Goal: Task Accomplishment & Management: Manage account settings

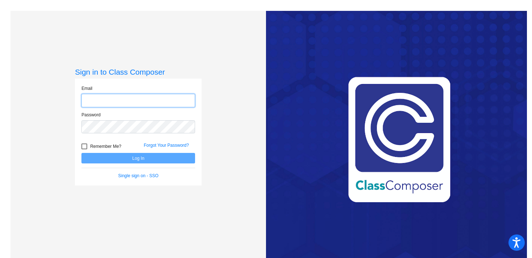
type input "[EMAIL_ADDRESS][DOMAIN_NAME]"
click at [125, 161] on button "Log In" at bounding box center [138, 158] width 114 height 11
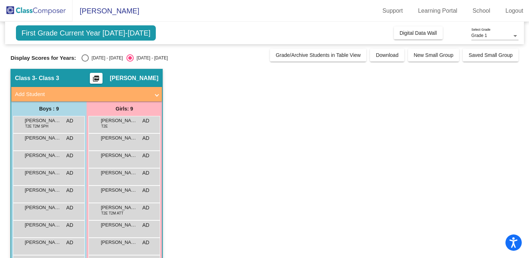
click at [89, 56] on div "[DATE] - [DATE]" at bounding box center [106, 58] width 34 height 7
click at [85, 62] on input "[DATE] - [DATE]" at bounding box center [85, 62] width 0 height 0
radio input "true"
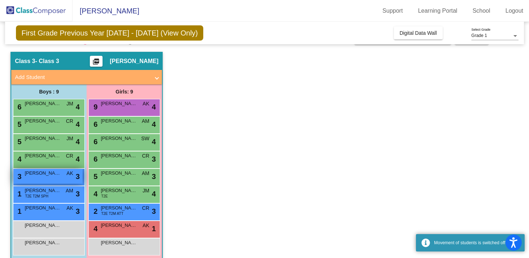
scroll to position [26, 0]
